Goal: Information Seeking & Learning: Learn about a topic

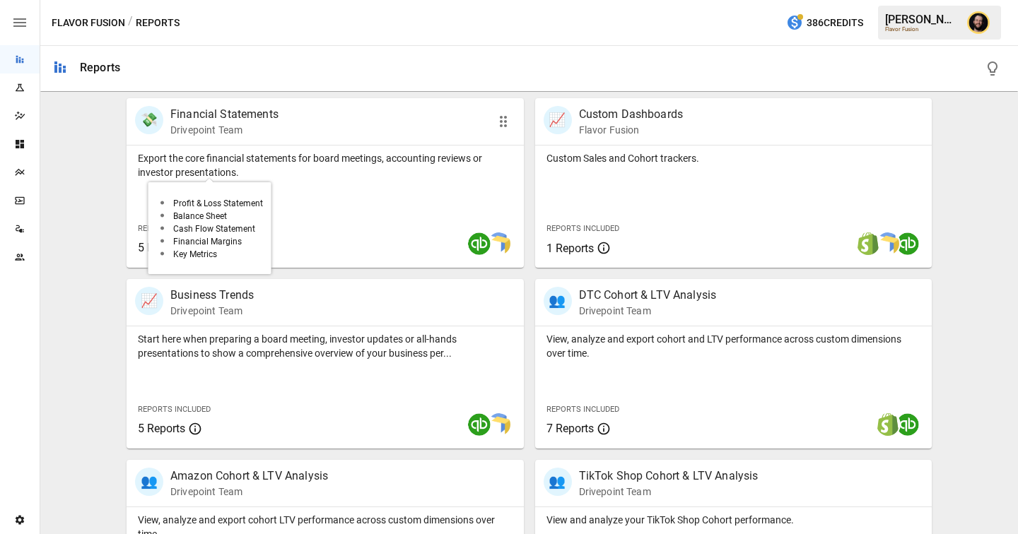
scroll to position [465, 0]
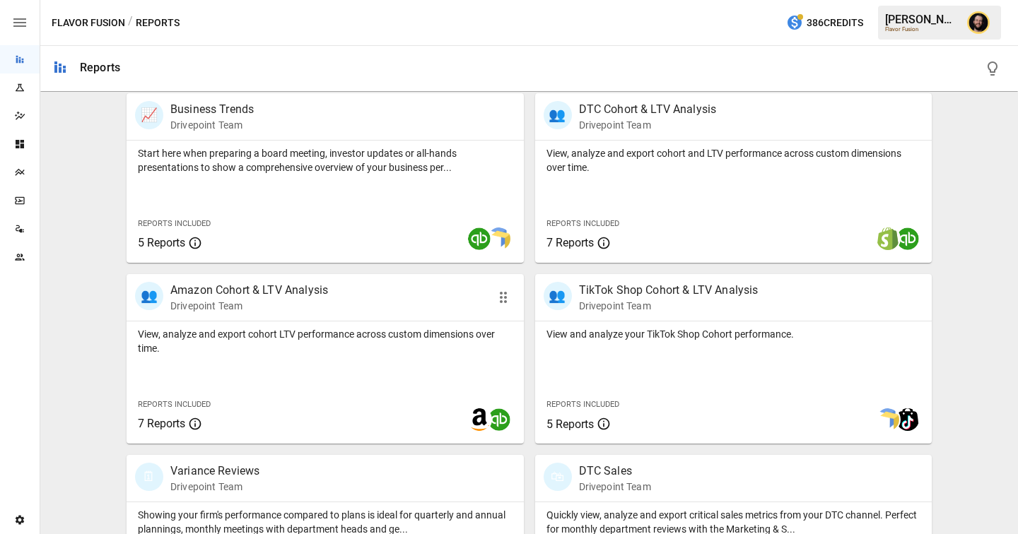
click at [357, 306] on div "👥 Amazon Cohort & LTV Analysis Drivepoint Team" at bounding box center [293, 297] width 317 height 31
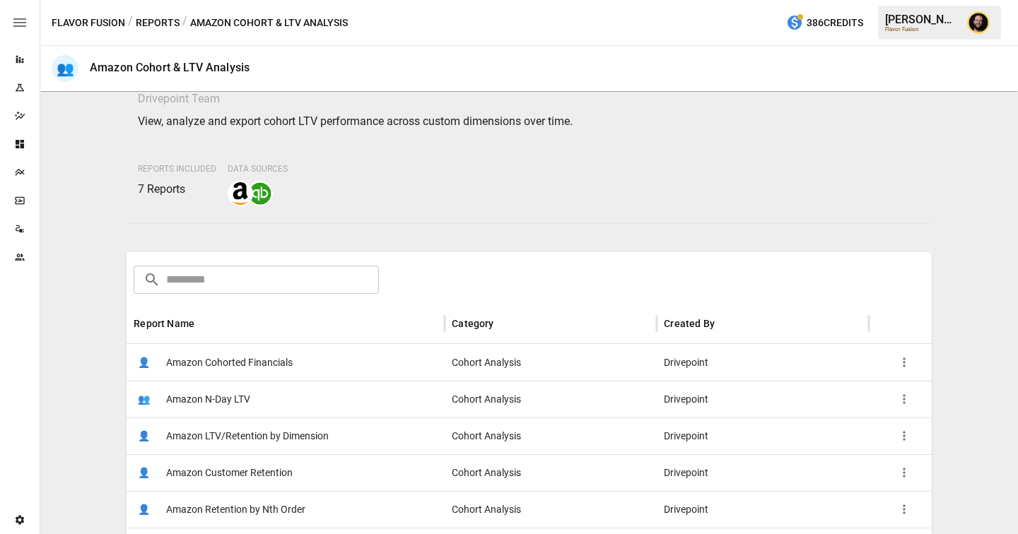
scroll to position [153, 0]
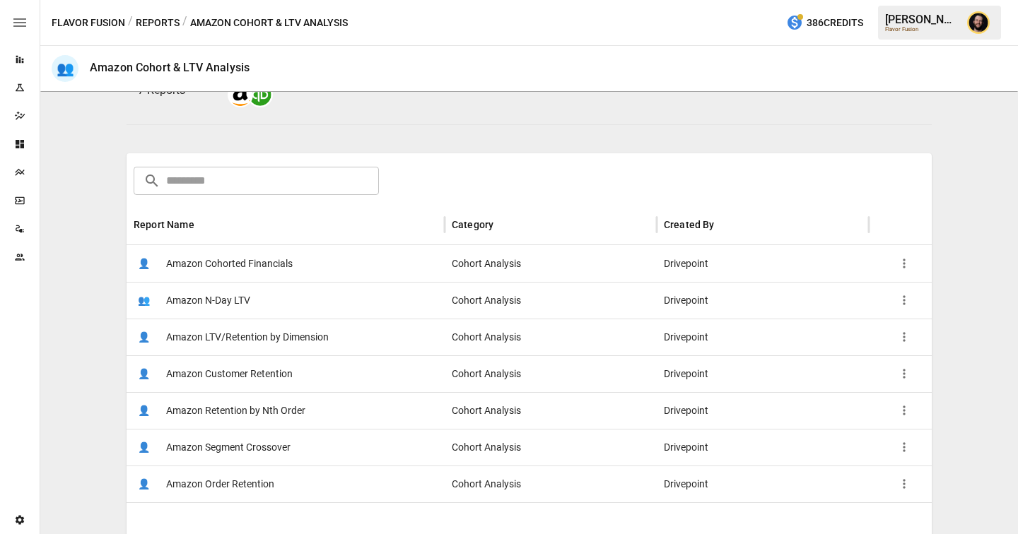
click at [266, 345] on span "Amazon LTV/Retention by Dimension" at bounding box center [247, 337] width 163 height 36
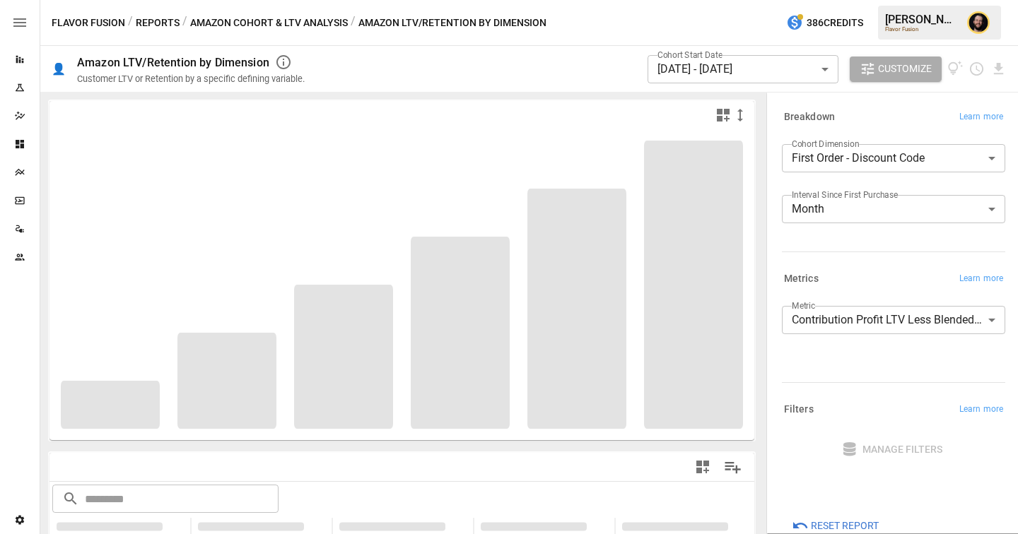
click at [857, 145] on label "Cohort Dimension" at bounding box center [825, 144] width 67 height 12
click at [853, 0] on body "**********" at bounding box center [509, 0] width 1018 height 0
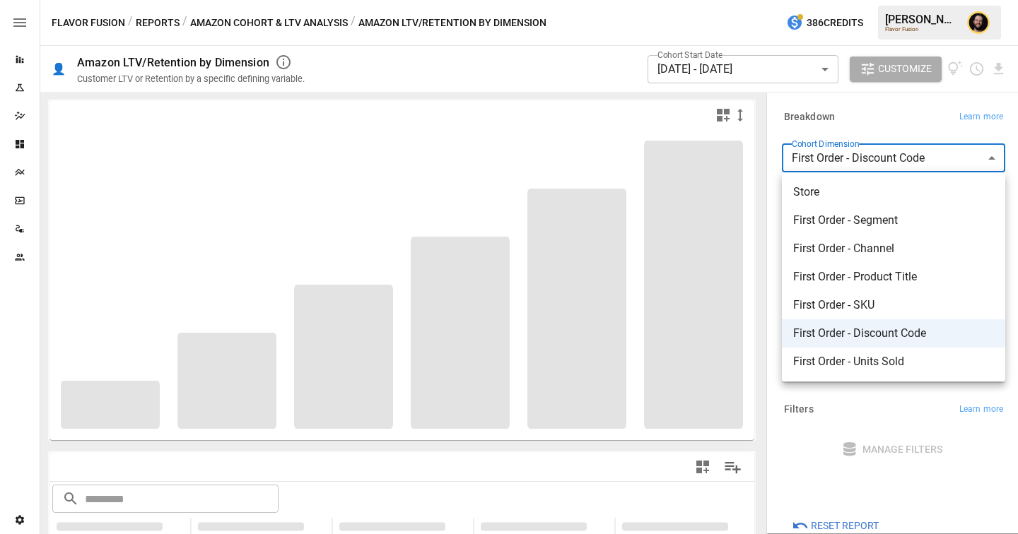
click at [849, 273] on span "First Order - Product Title" at bounding box center [893, 277] width 201 height 17
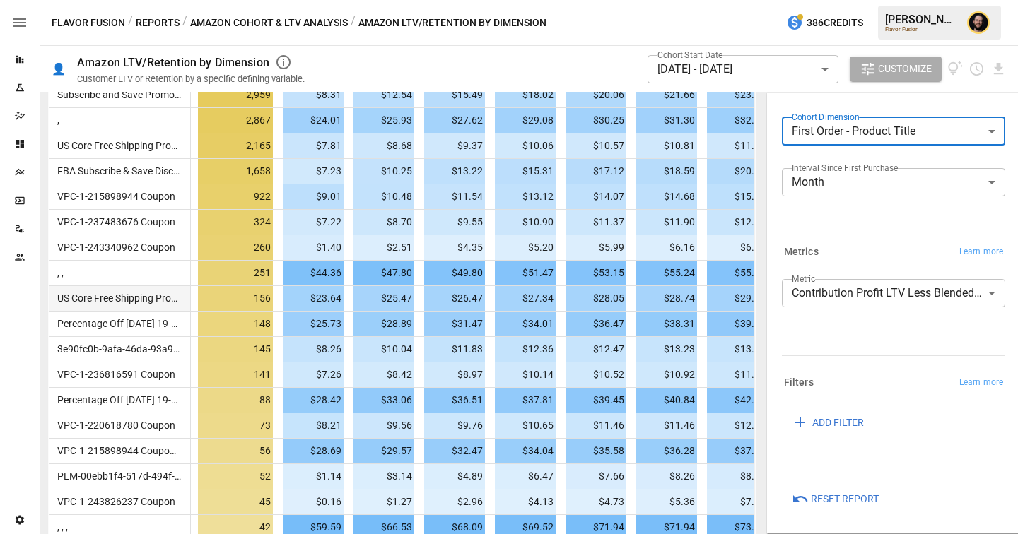
scroll to position [329, 0]
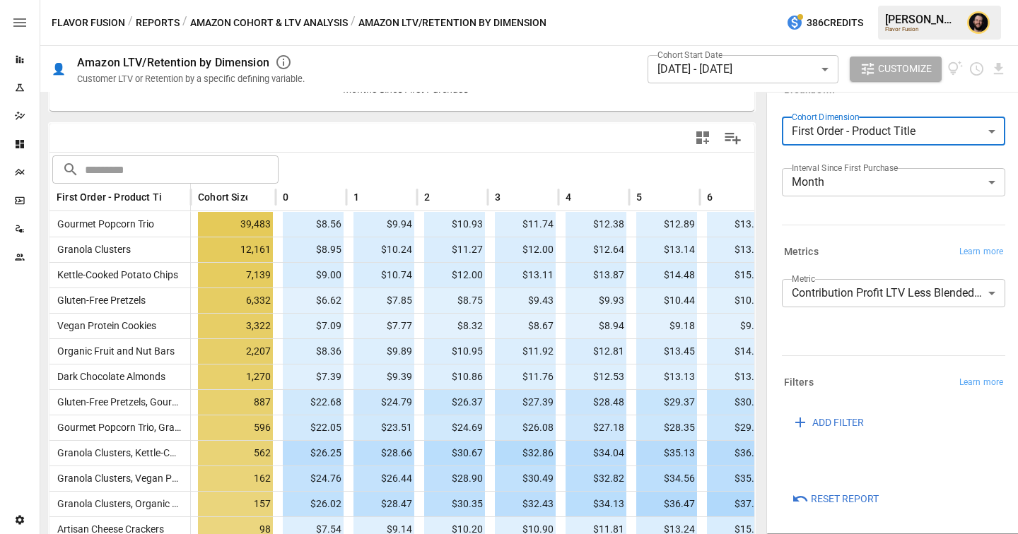
drag, startPoint x: 191, startPoint y: 197, endPoint x: 417, endPoint y: 199, distance: 226.2
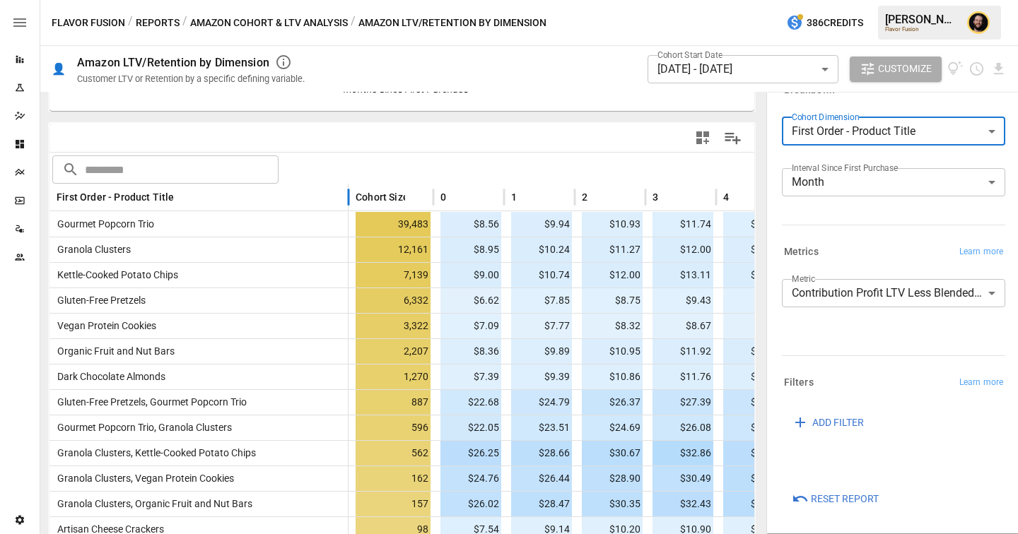
drag, startPoint x: 190, startPoint y: 196, endPoint x: 354, endPoint y: 203, distance: 164.1
click at [352, 203] on div at bounding box center [348, 198] width 7 height 28
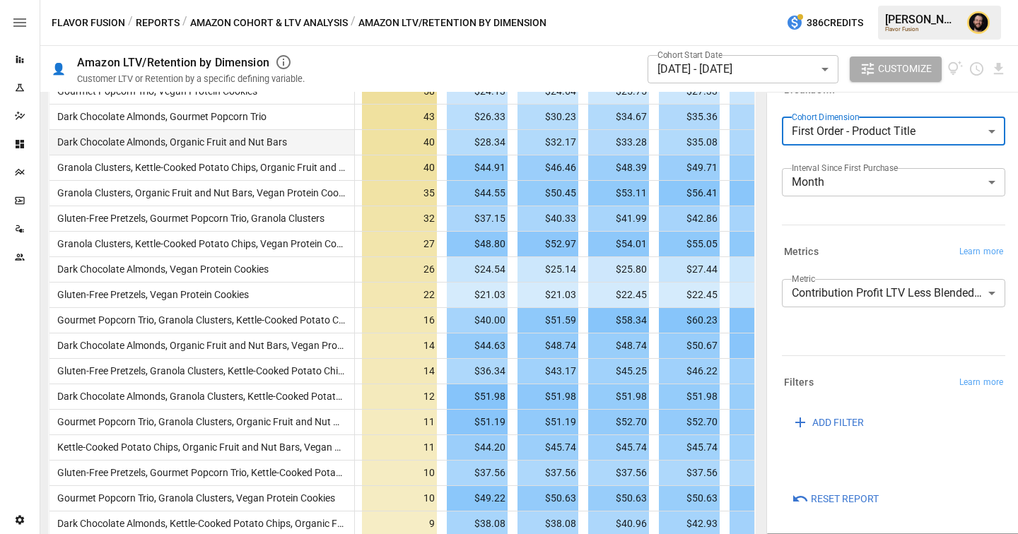
scroll to position [934, 0]
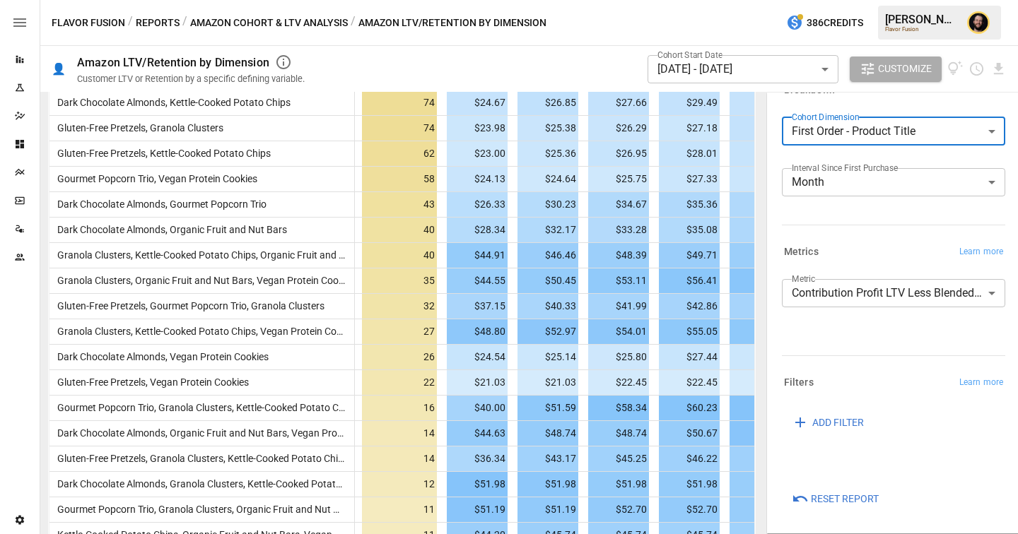
click at [833, 0] on body "Reports Experiments Dazzler Studio Dashboards Plans SmartModel ™ Data Sources T…" at bounding box center [509, 0] width 1018 height 0
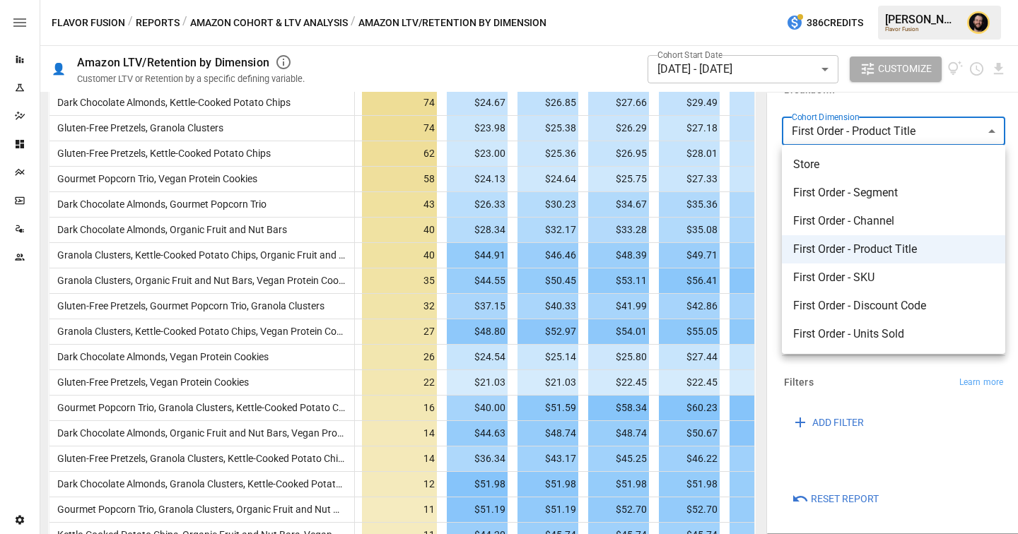
click at [836, 298] on span "First Order - Discount Code" at bounding box center [893, 306] width 201 height 17
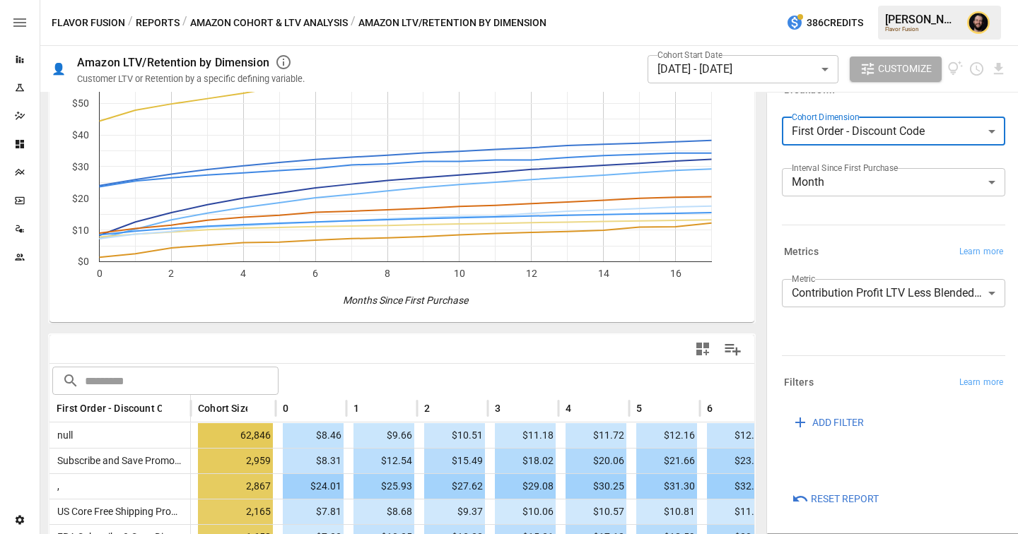
scroll to position [203, 0]
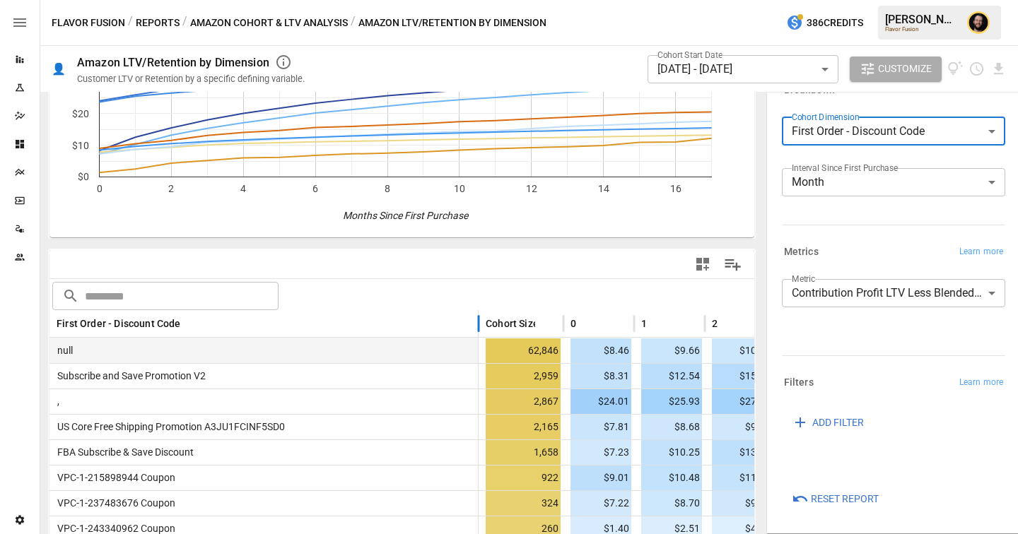
drag, startPoint x: 189, startPoint y: 326, endPoint x: 490, endPoint y: 348, distance: 301.9
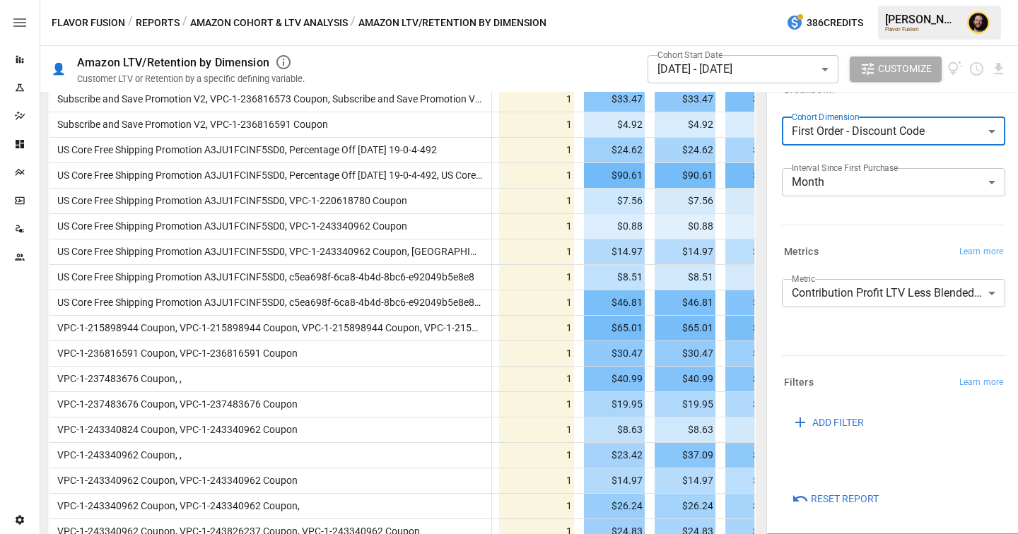
scroll to position [2407, 0]
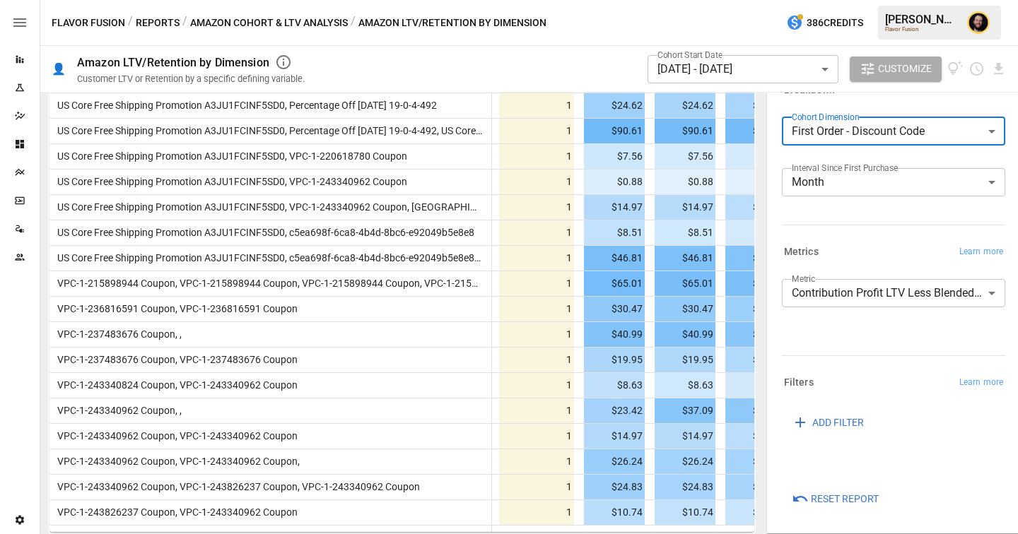
click at [860, 0] on body "Reports Experiments Dazzler Studio Dashboards Plans SmartModel ™ Data Sources T…" at bounding box center [509, 0] width 1018 height 0
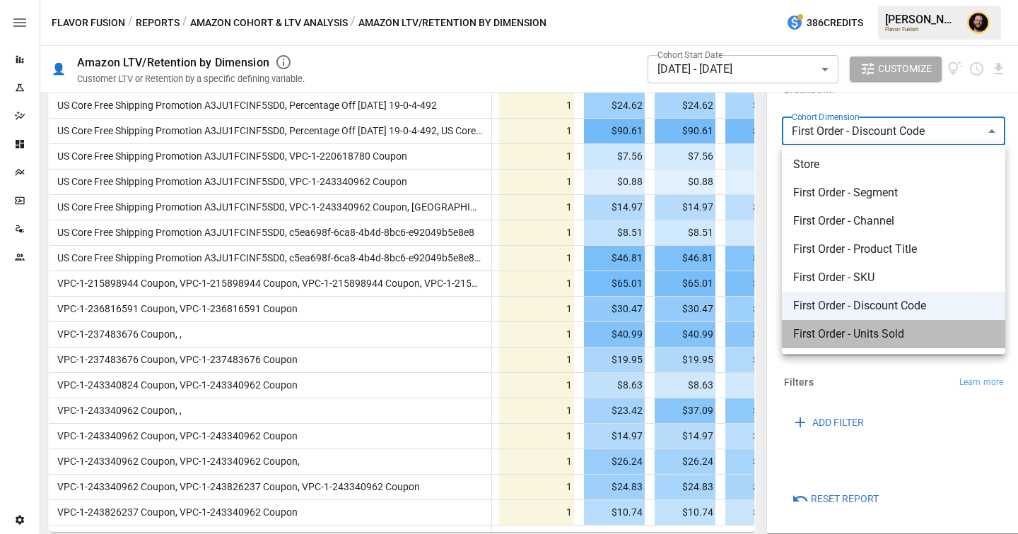
click at [857, 333] on span "First Order - Units Sold" at bounding box center [893, 334] width 201 height 17
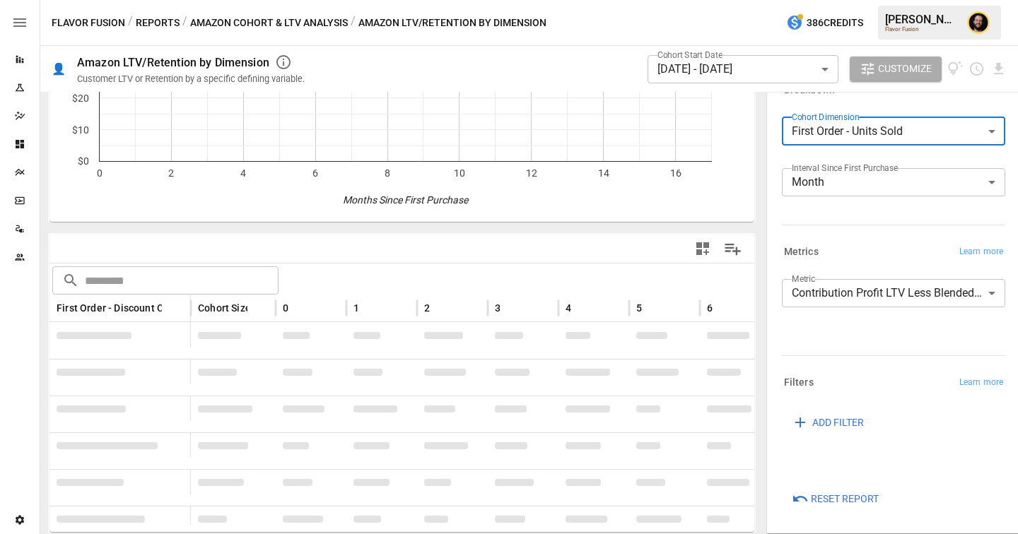
scroll to position [270, 0]
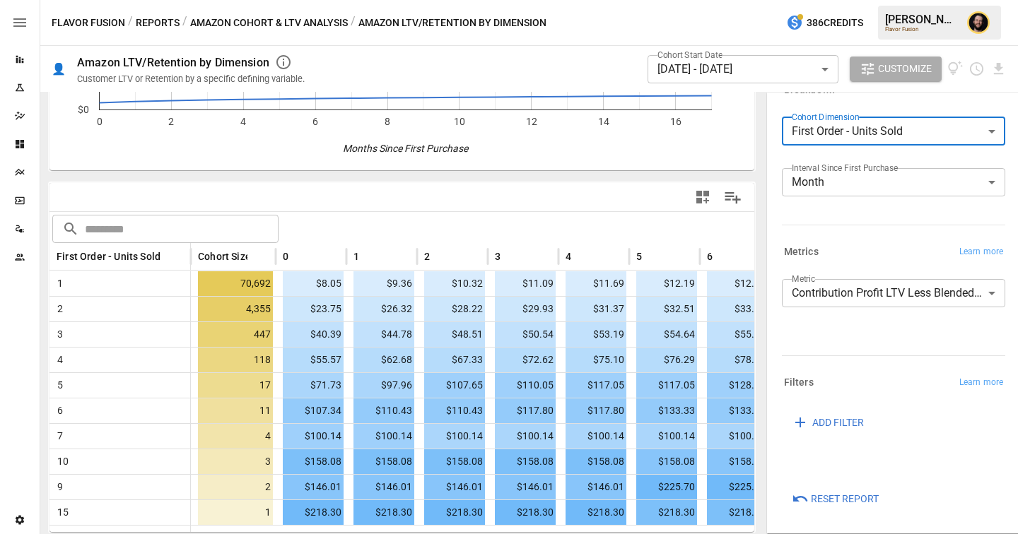
click at [862, 0] on body "Reports Experiments Dazzler Studio Dashboards Plans SmartModel ™ Data Sources T…" at bounding box center [509, 0] width 1018 height 0
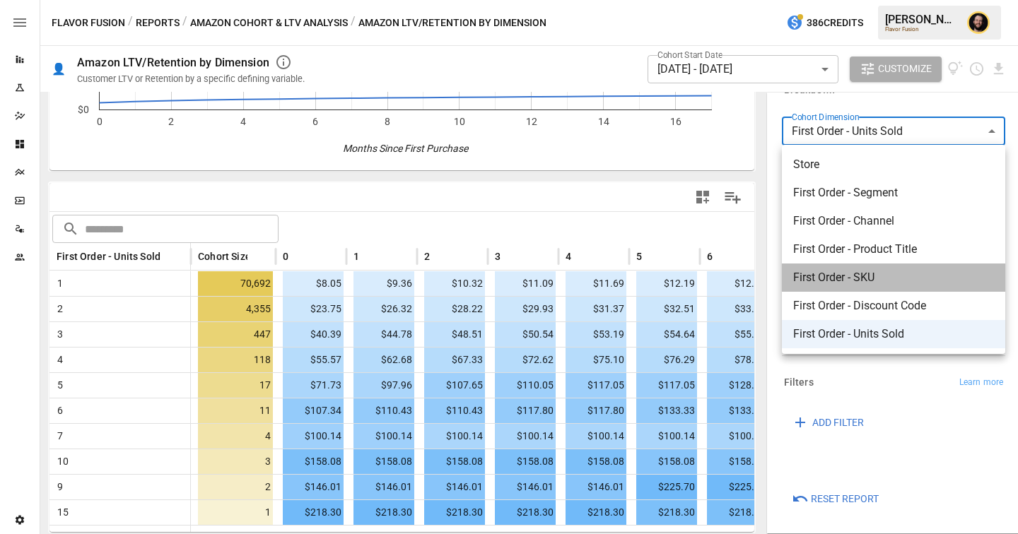
click at [833, 266] on li "First Order - SKU" at bounding box center [893, 278] width 223 height 28
type input "**********"
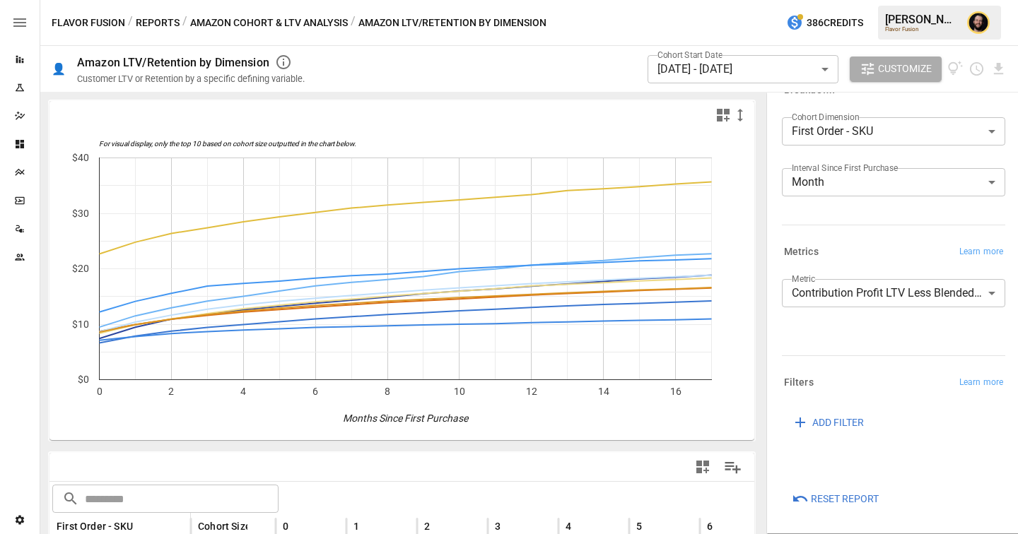
click at [153, 20] on button "Reports" at bounding box center [158, 23] width 44 height 18
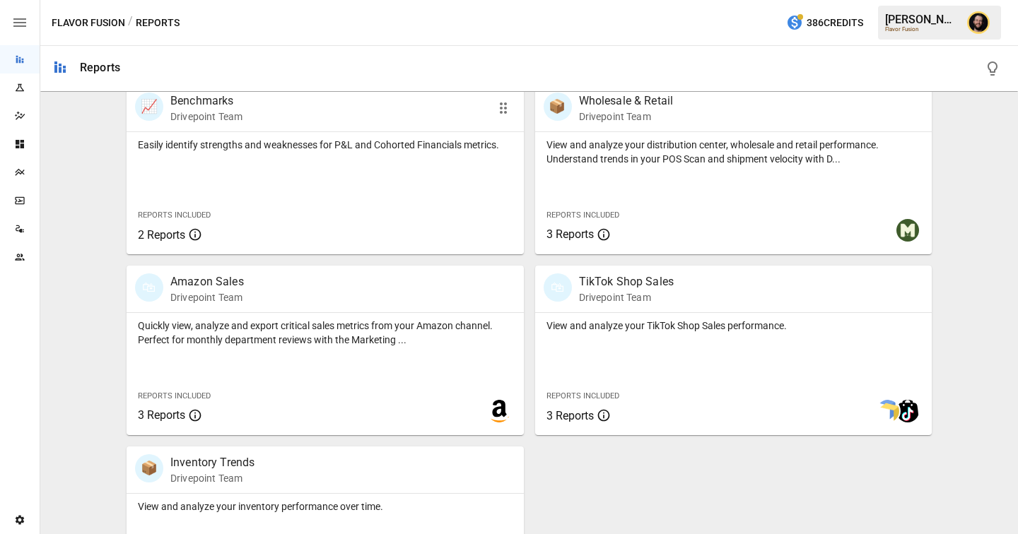
scroll to position [1018, 0]
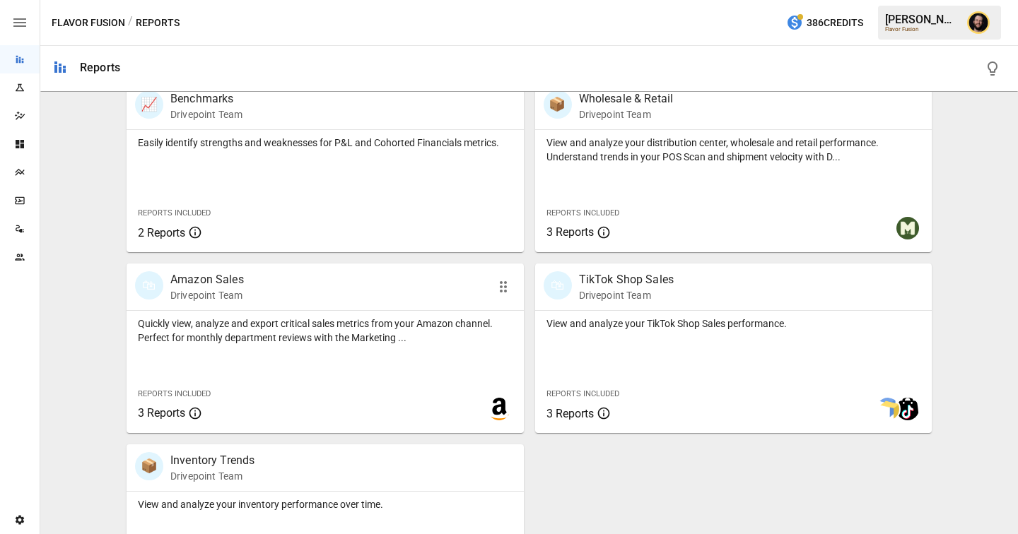
click at [337, 341] on p "Quickly view, analyze and export critical sales metrics from your Amazon channe…" at bounding box center [325, 331] width 375 height 28
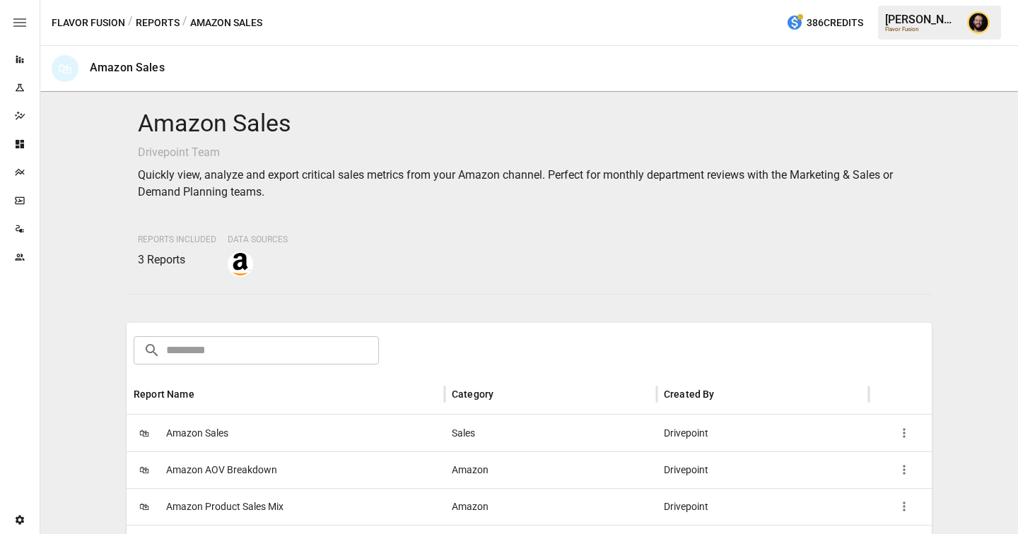
scroll to position [70, 0]
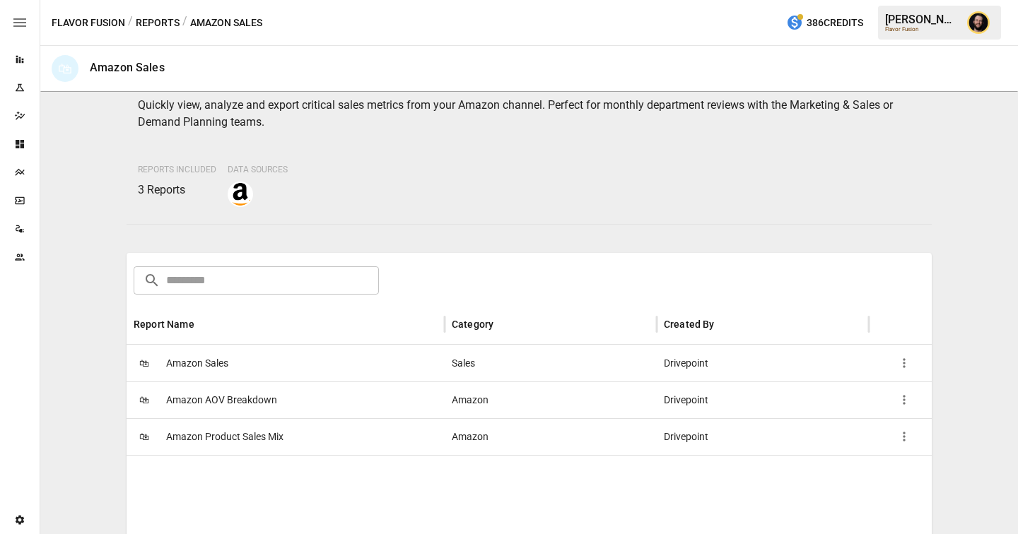
click at [274, 441] on span "Amazon Product Sales Mix" at bounding box center [224, 437] width 117 height 36
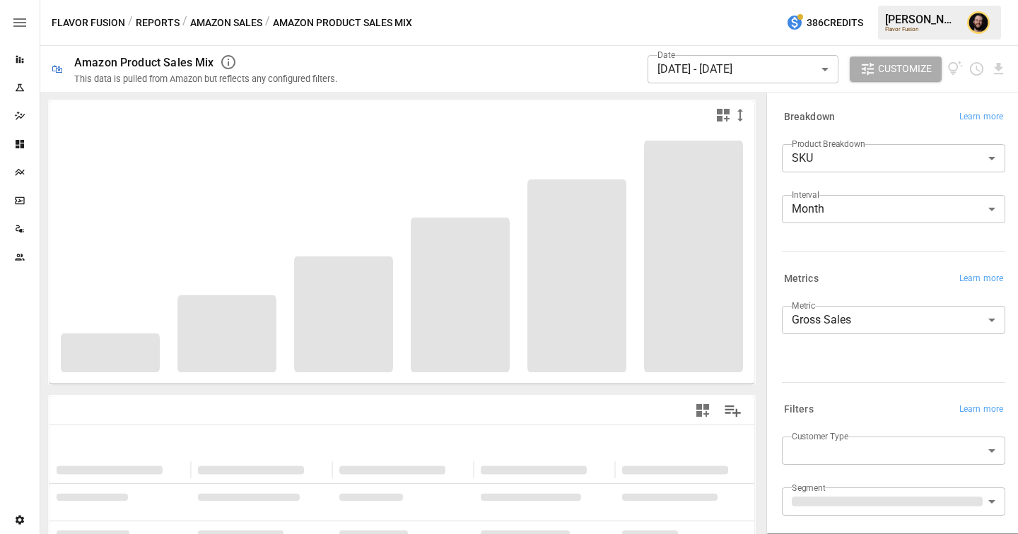
click at [832, 0] on body "**********" at bounding box center [509, 0] width 1018 height 0
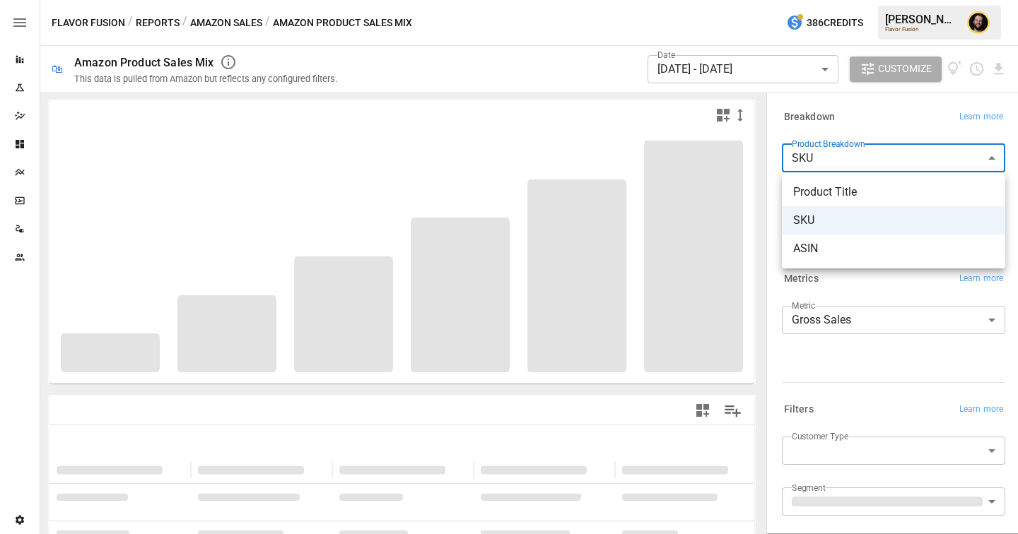
click at [827, 189] on span "Product Title" at bounding box center [893, 192] width 201 height 17
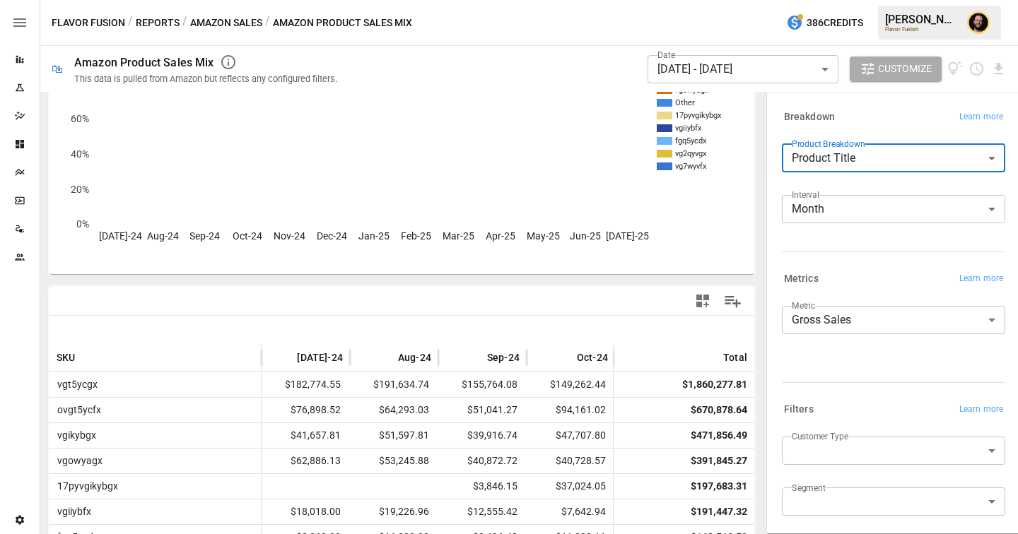
scroll to position [272, 0]
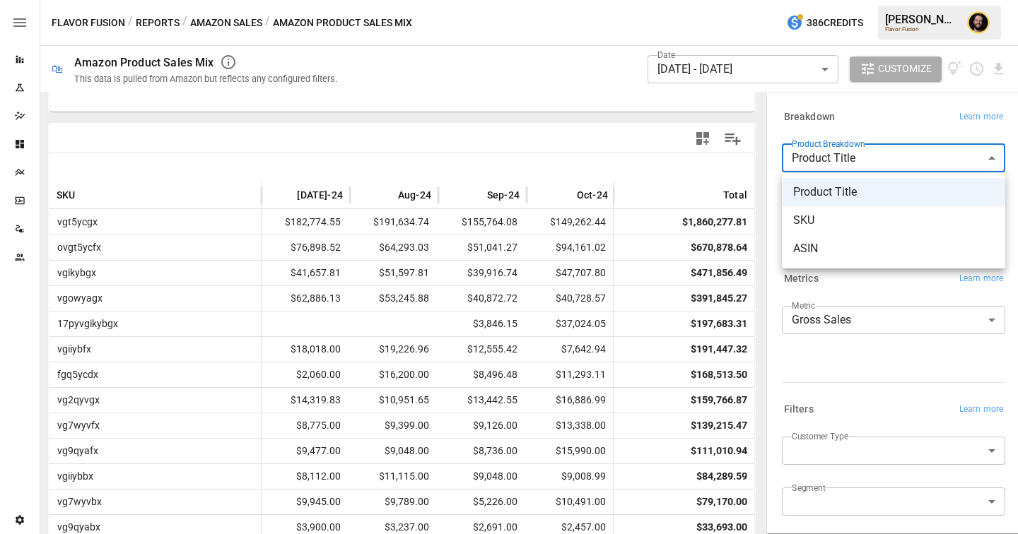
click at [915, 0] on body "Reports Experiments Dazzler Studio Dashboards Plans SmartModel ™ Data Sources T…" at bounding box center [509, 0] width 1018 height 0
click at [864, 241] on span "ASIN" at bounding box center [893, 248] width 201 height 17
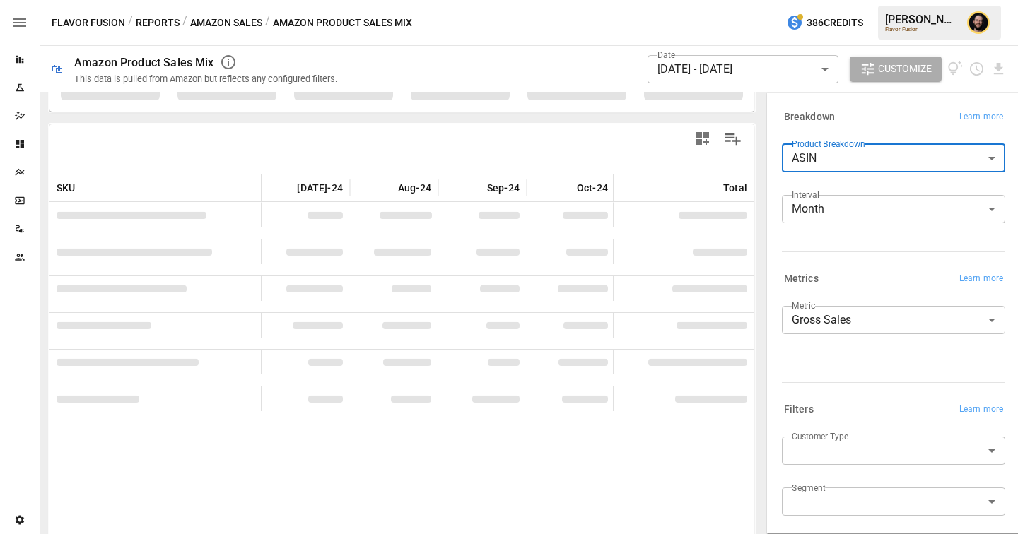
scroll to position [272, 0]
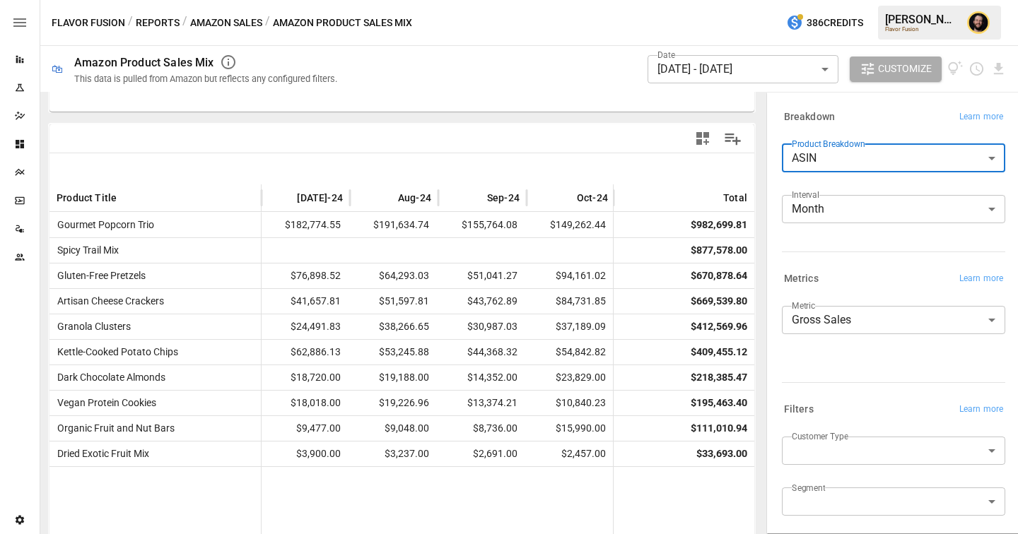
click at [826, 0] on body "Reports Experiments Dazzler Studio Dashboards Plans SmartModel ™ Data Sources T…" at bounding box center [509, 0] width 1018 height 0
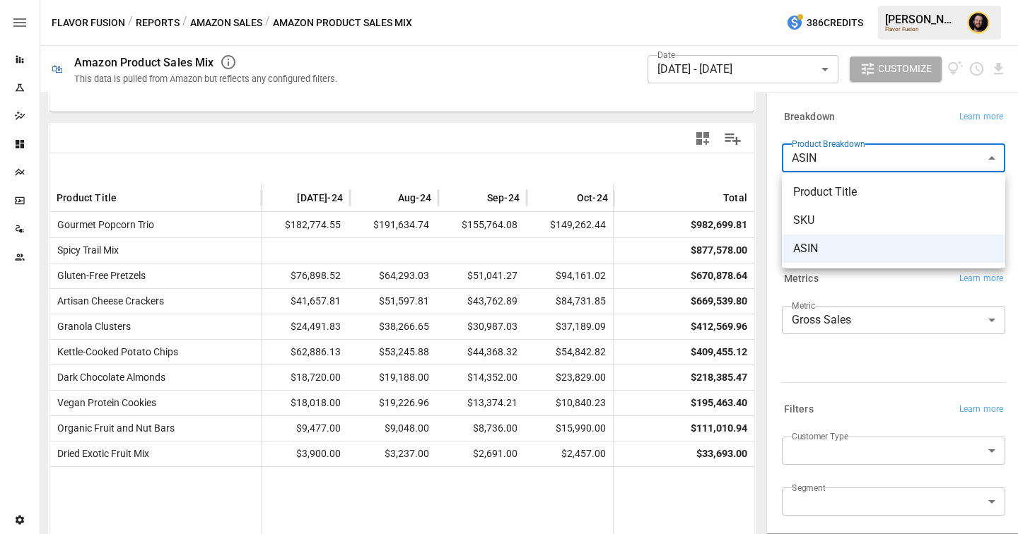
click at [810, 221] on span "SKU" at bounding box center [893, 220] width 201 height 17
type input "***"
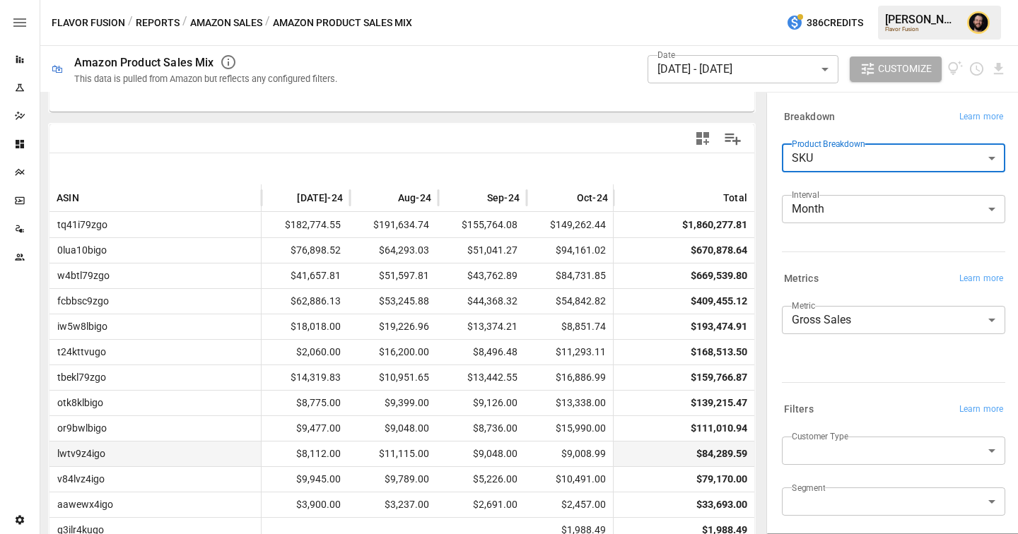
scroll to position [324, 0]
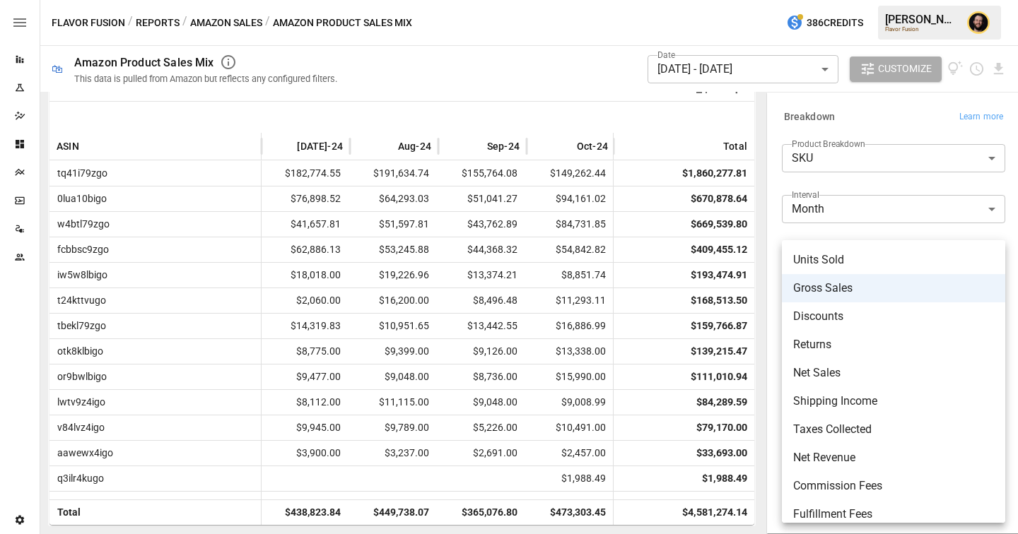
click at [816, 0] on body "Reports Experiments Dazzler Studio Dashboards Plans SmartModel ™ Data Sources T…" at bounding box center [509, 0] width 1018 height 0
